Goal: Navigation & Orientation: Find specific page/section

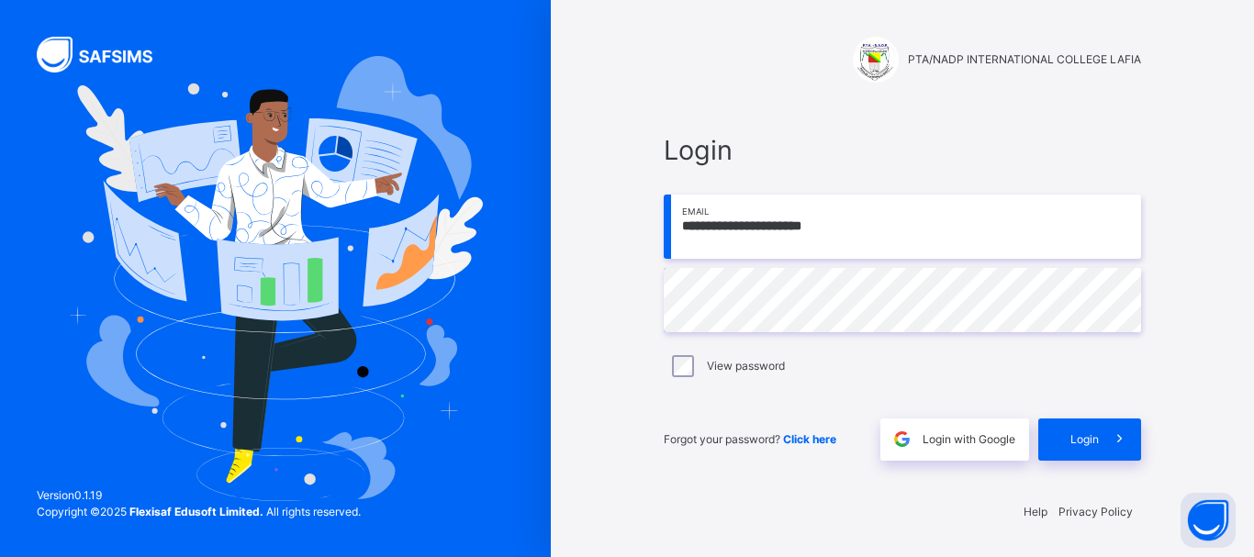
click at [1048, 446] on div "Login" at bounding box center [1089, 439] width 103 height 42
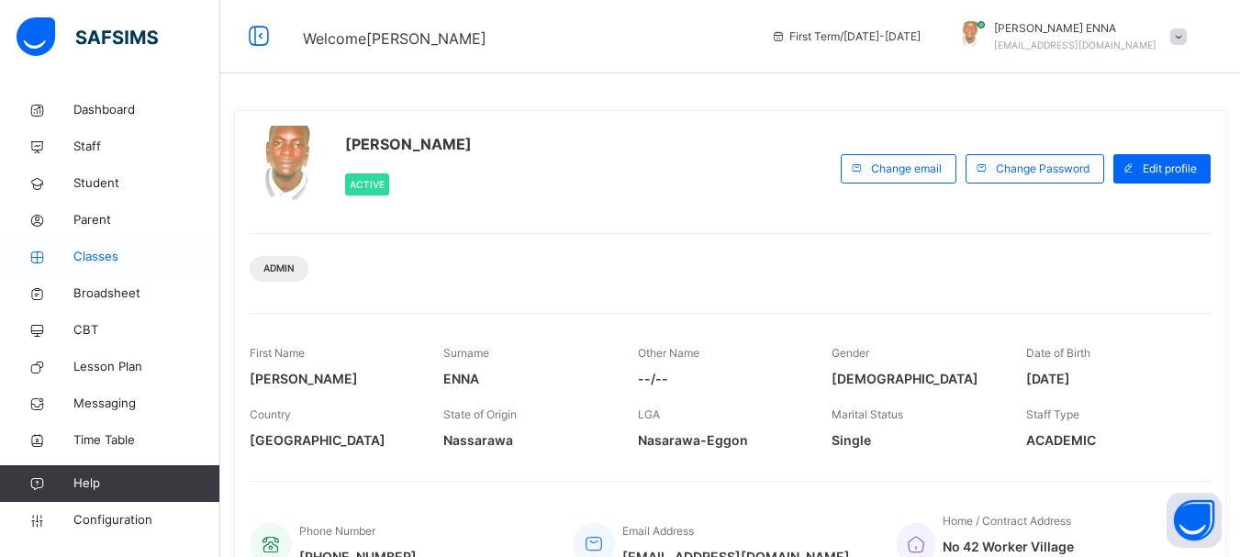
click at [103, 252] on span "Classes" at bounding box center [146, 257] width 147 height 18
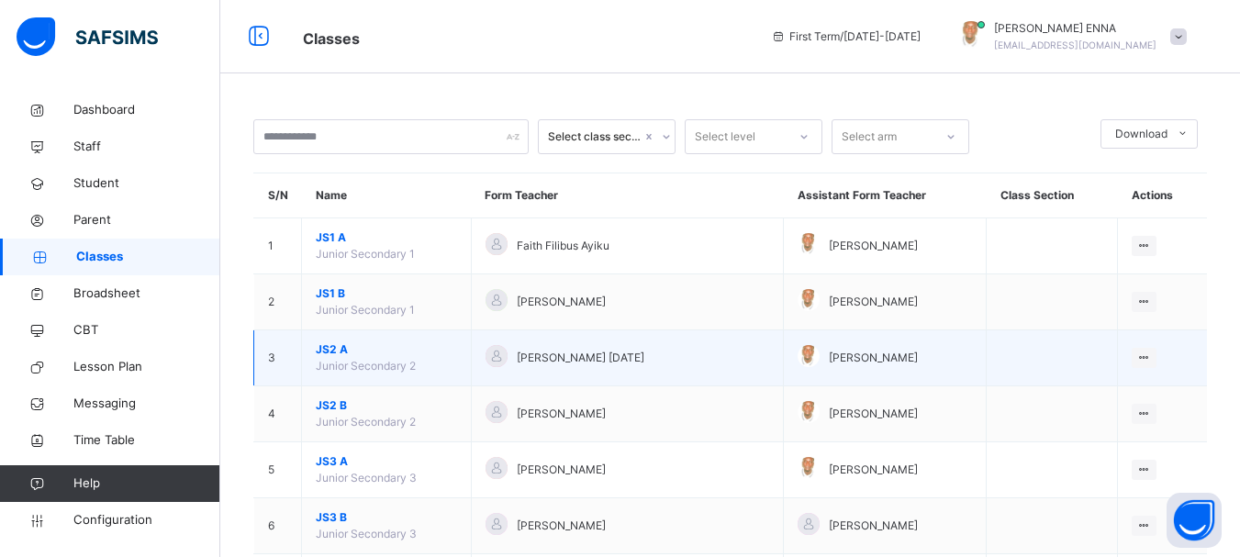
click at [339, 346] on span "JS2 A" at bounding box center [386, 349] width 141 height 17
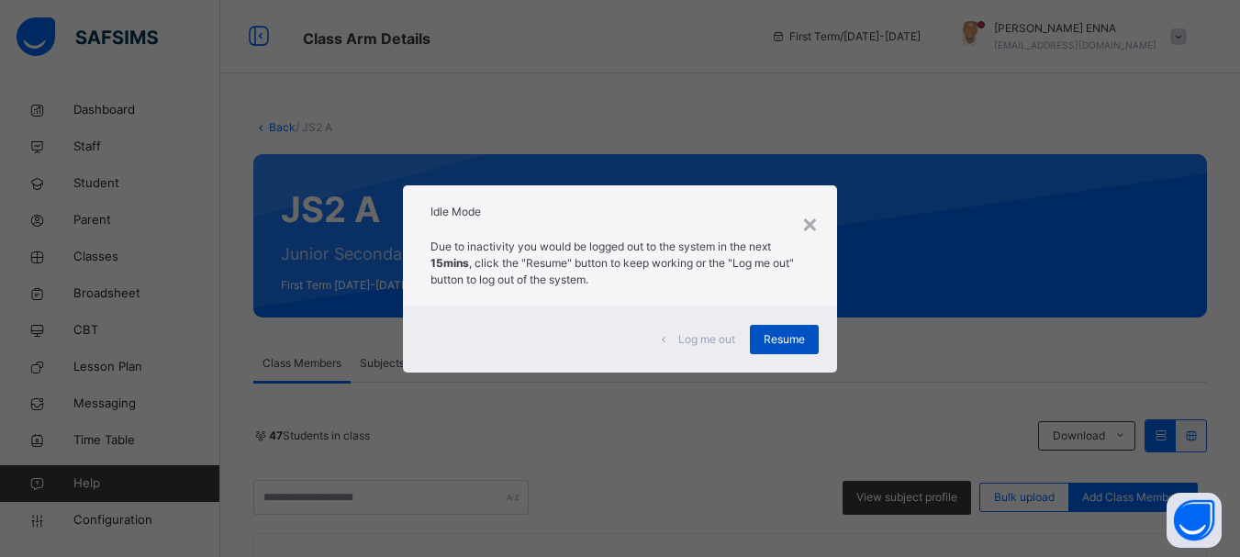
click at [805, 335] on span "Resume" at bounding box center [784, 339] width 41 height 17
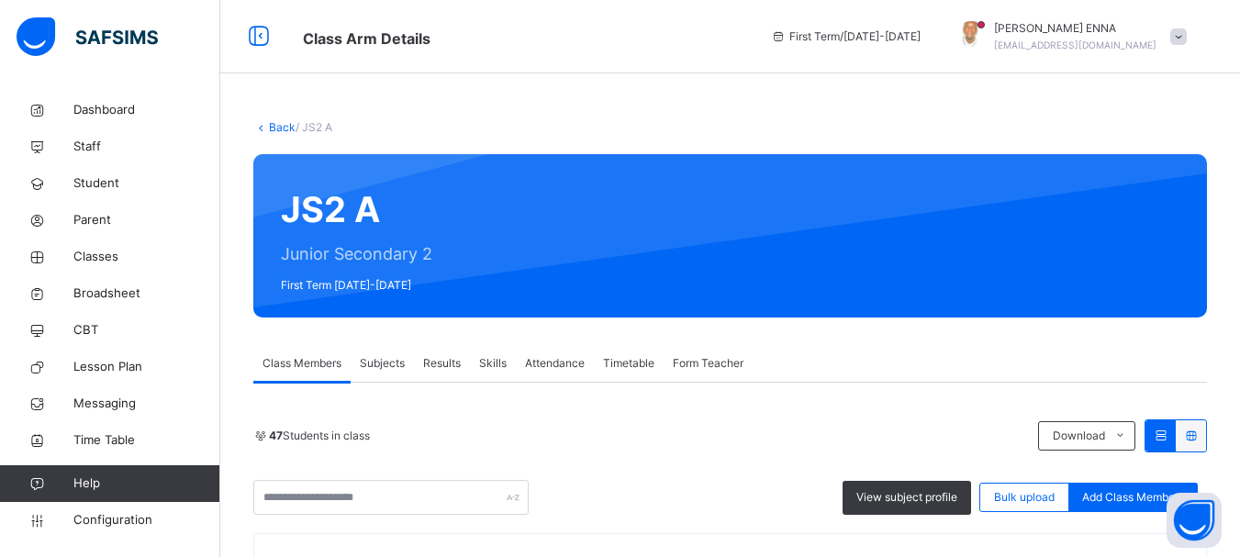
click at [272, 127] on link "Back" at bounding box center [282, 127] width 27 height 14
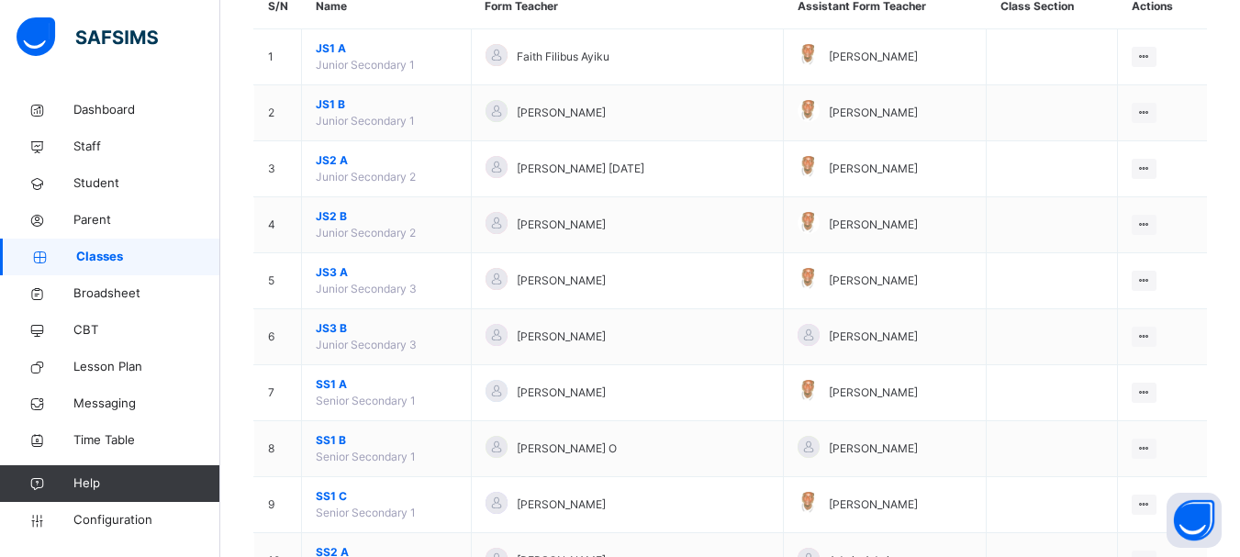
scroll to position [205, 0]
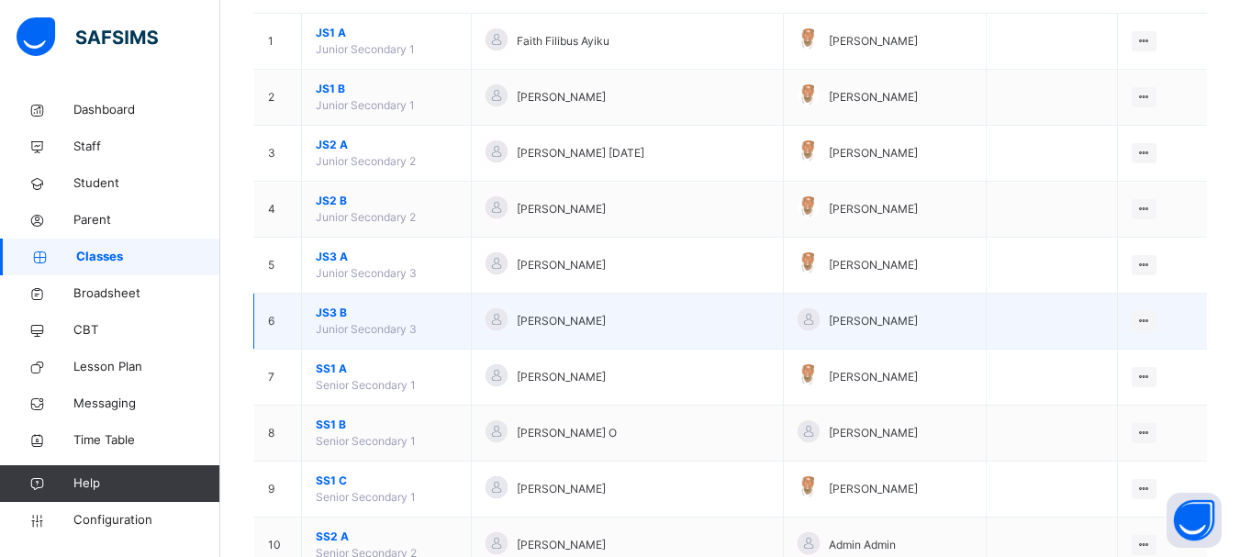
click at [334, 312] on span "JS3 B" at bounding box center [386, 313] width 141 height 17
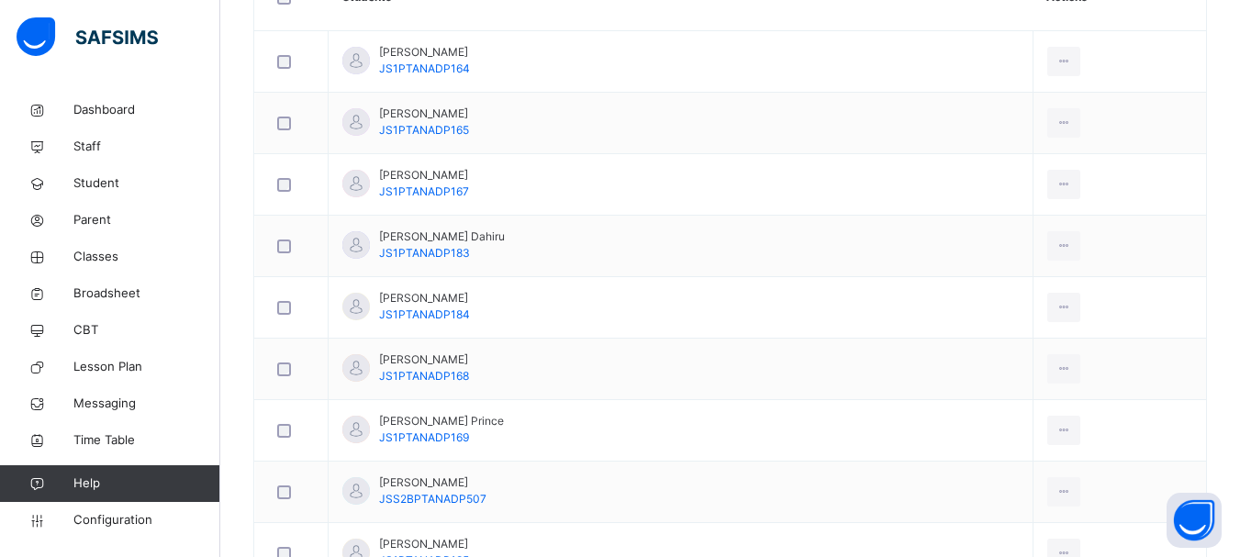
scroll to position [587, 0]
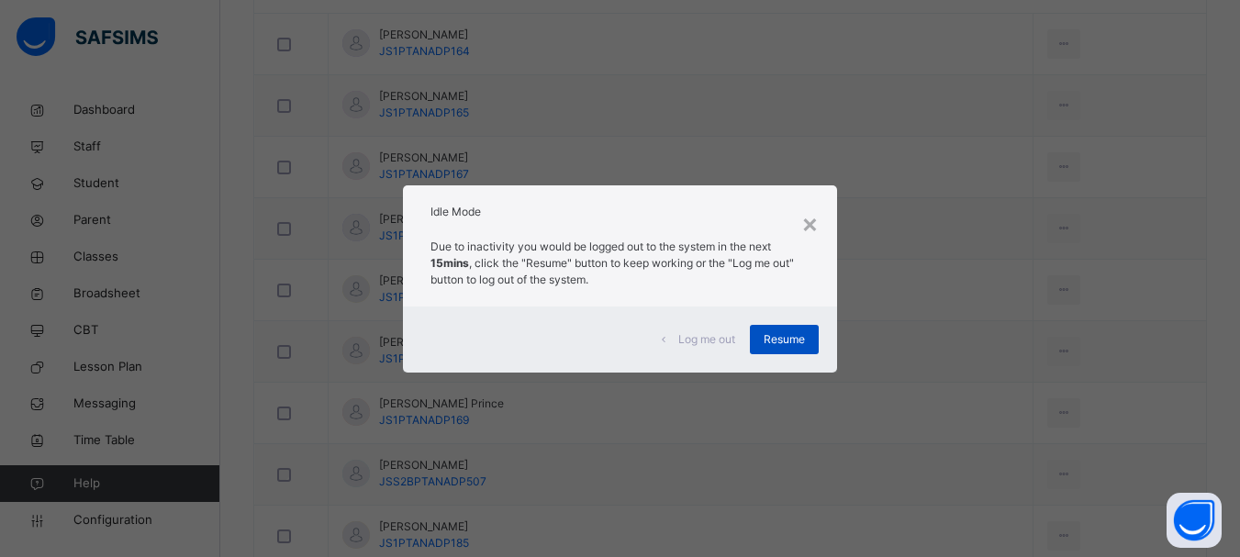
click at [788, 340] on span "Resume" at bounding box center [784, 339] width 41 height 17
